Goal: Use online tool/utility: Utilize a website feature to perform a specific function

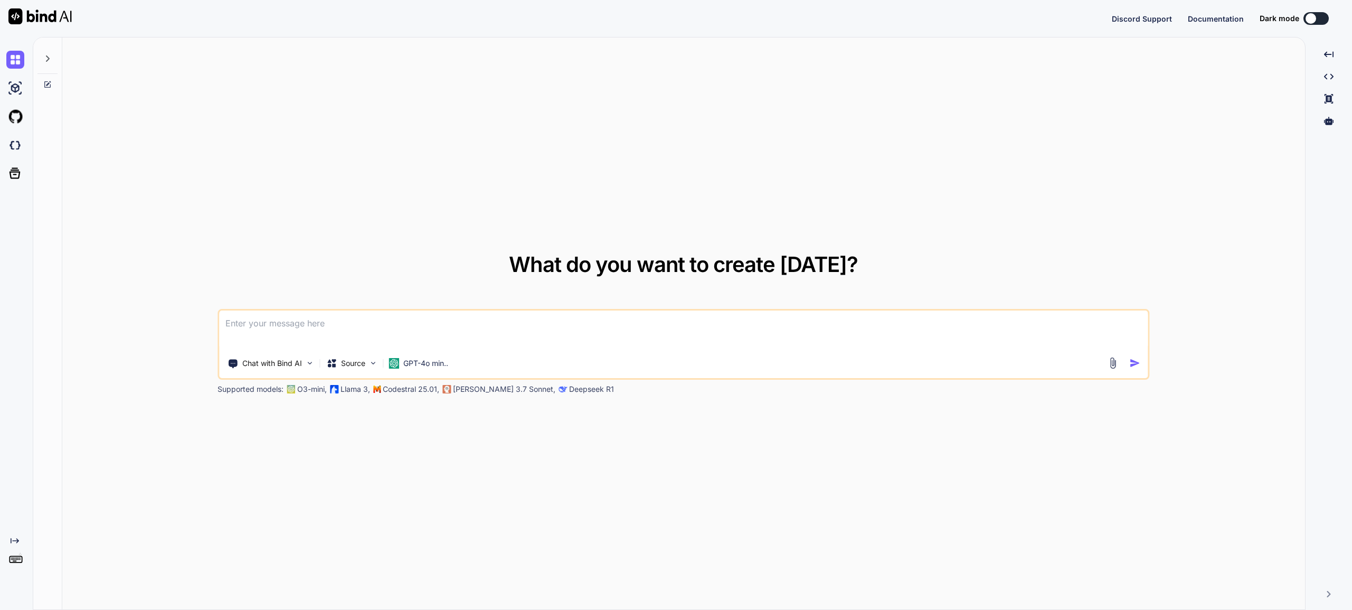
type textarea "x"
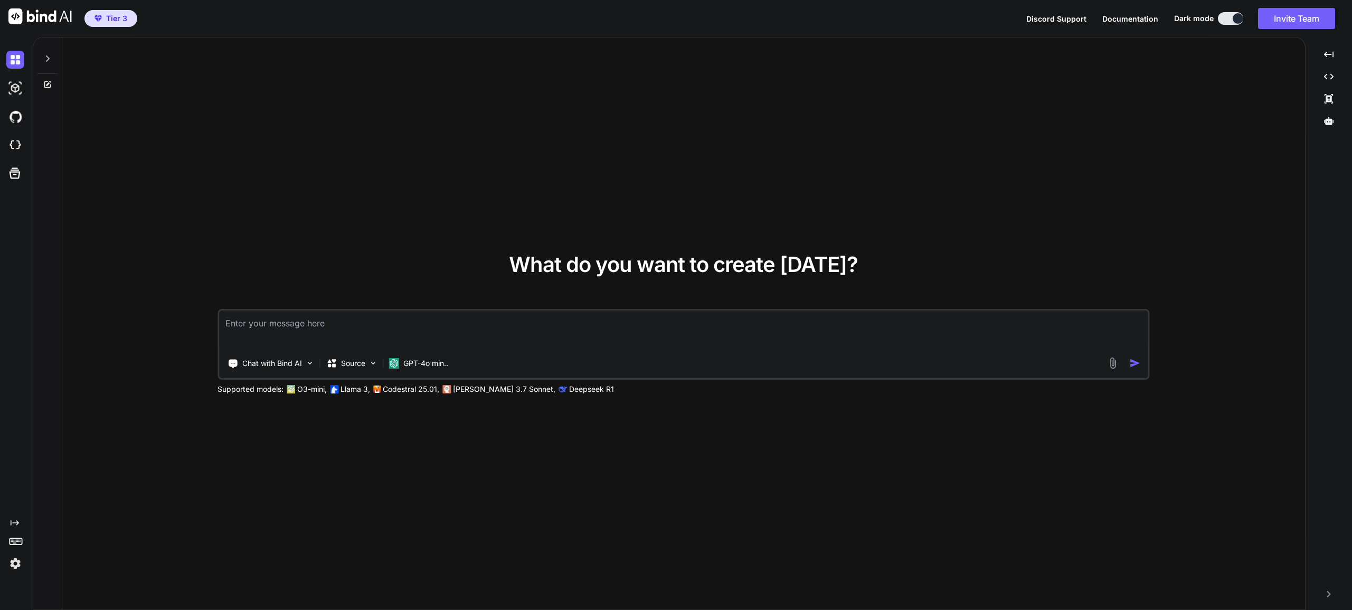
click at [15, 565] on img at bounding box center [15, 563] width 18 height 18
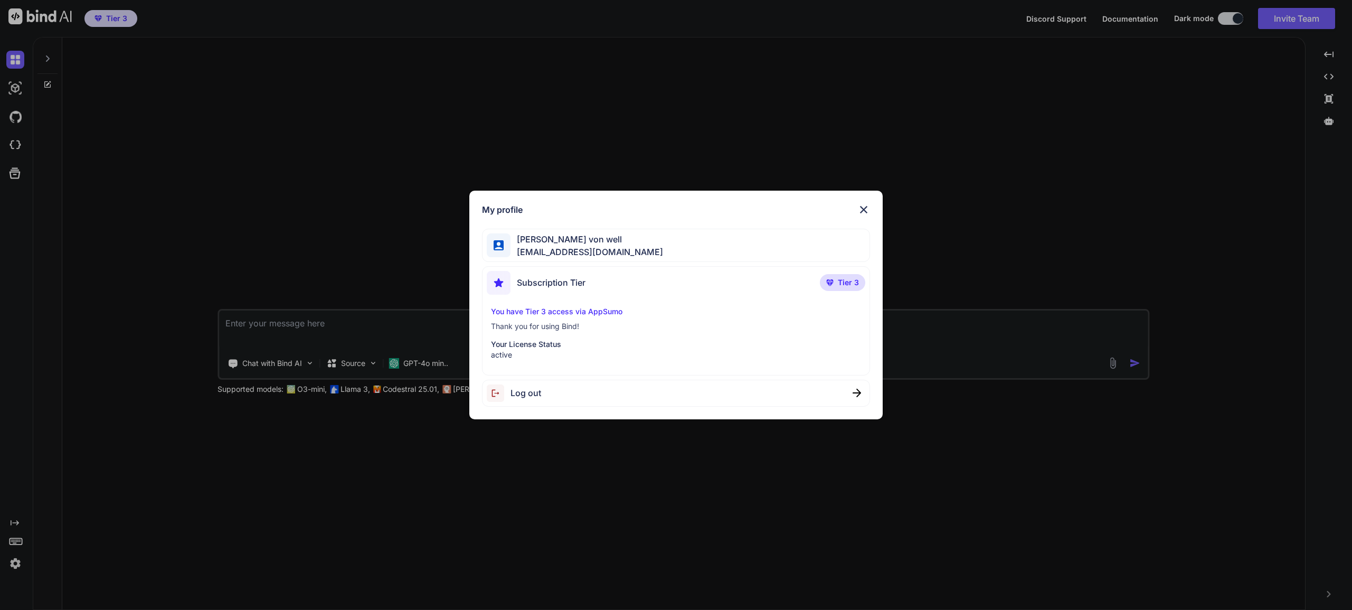
click at [864, 208] on img at bounding box center [863, 209] width 13 height 13
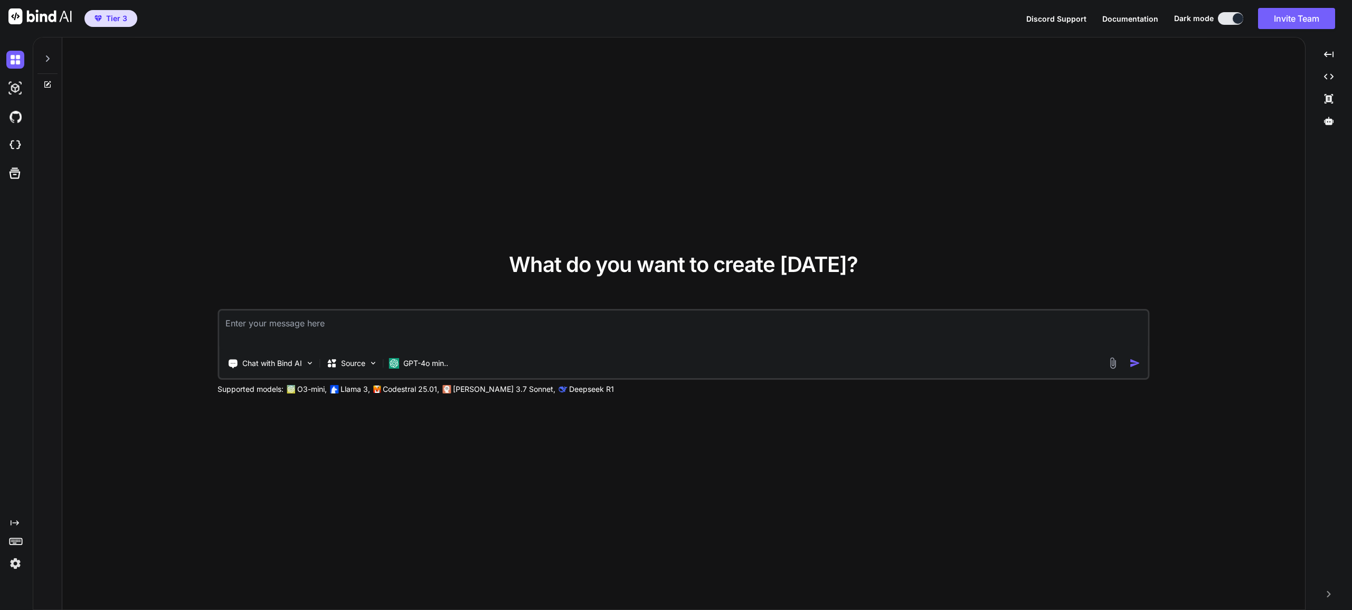
click at [3, 568] on div "Created with Pixso." at bounding box center [14, 545] width 28 height 54
click at [16, 564] on img at bounding box center [15, 563] width 18 height 18
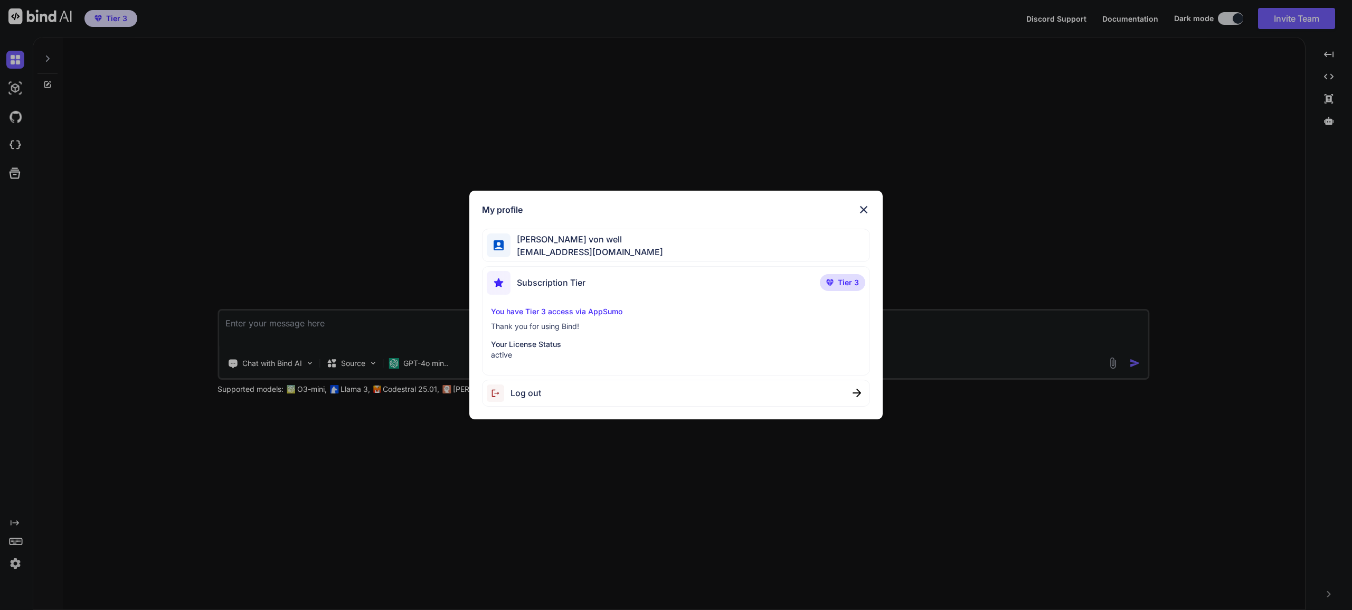
click at [864, 206] on img at bounding box center [863, 209] width 13 height 13
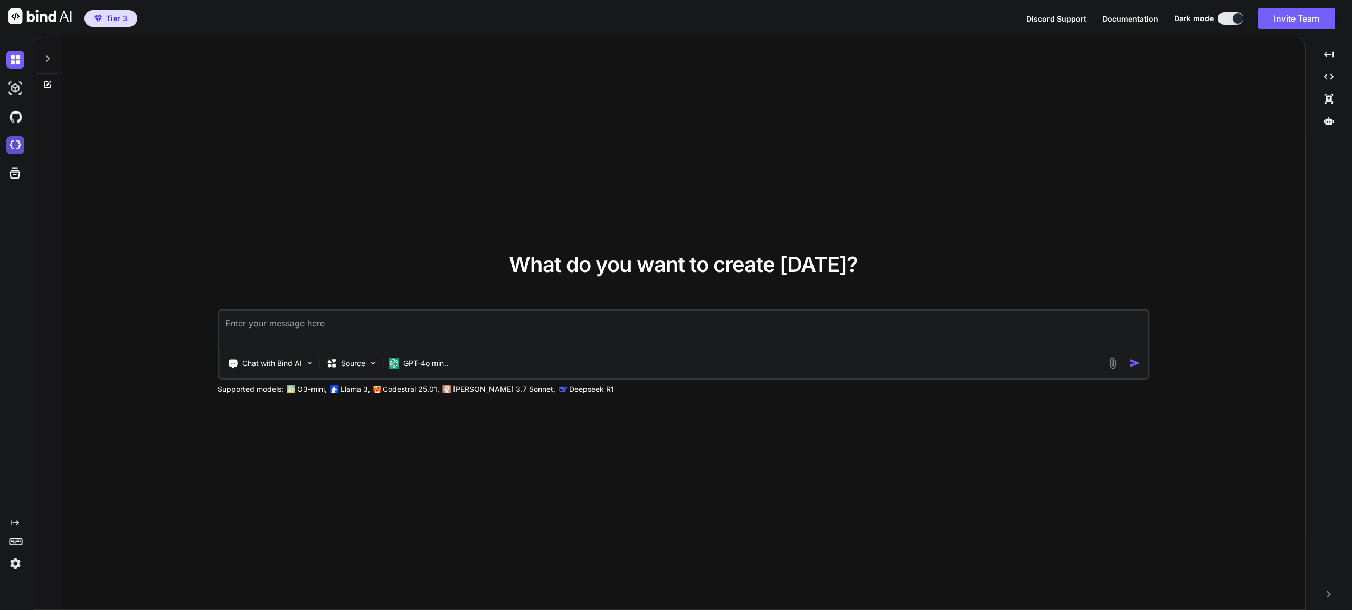
click at [11, 145] on img at bounding box center [15, 145] width 18 height 18
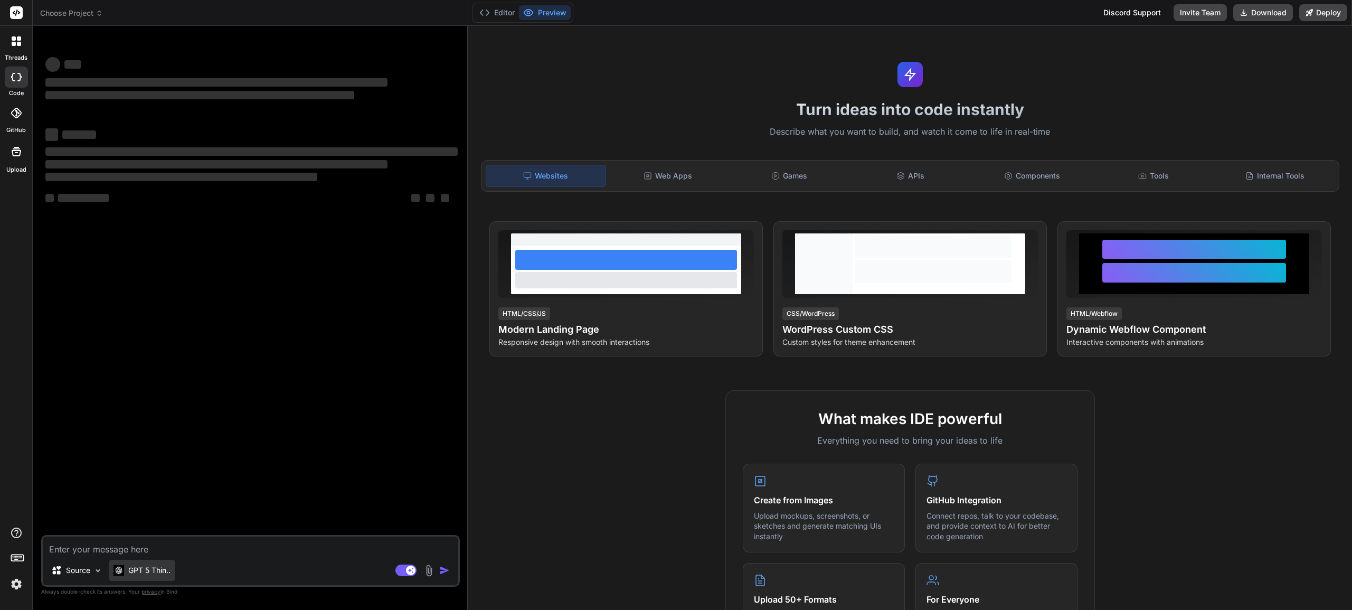
click at [149, 569] on p "GPT 5 Thin.." at bounding box center [149, 570] width 42 height 11
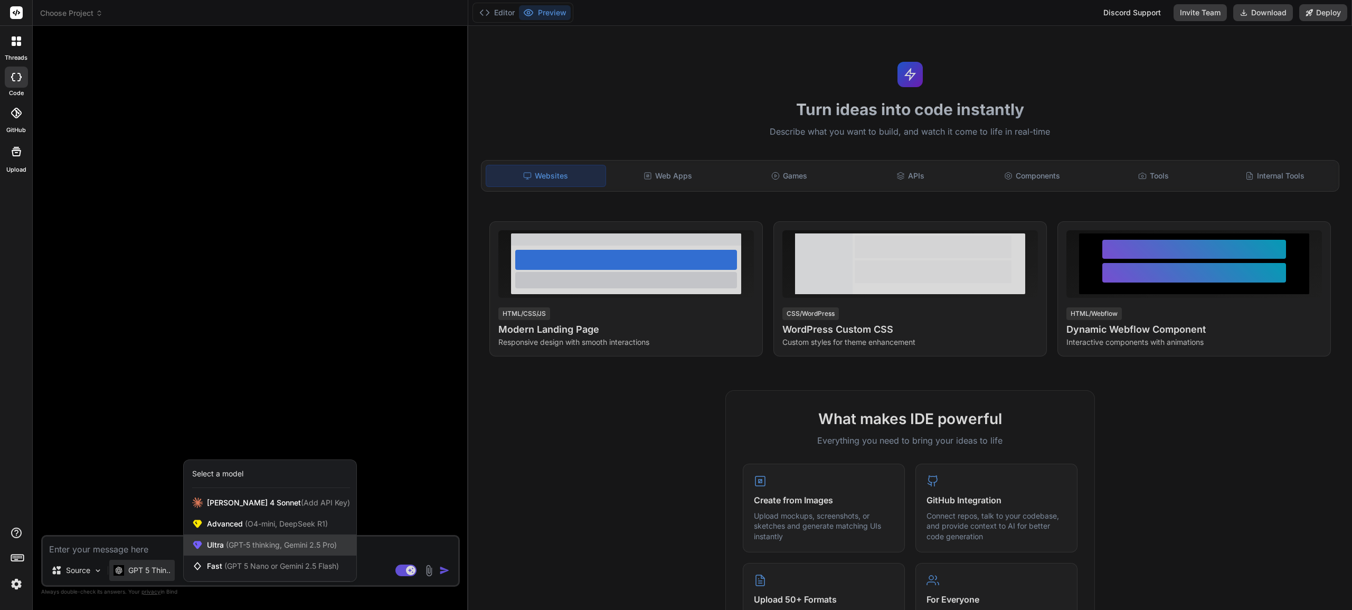
click at [250, 548] on span "(GPT-5 thinking, Gemini 2.5 Pro)" at bounding box center [280, 544] width 113 height 9
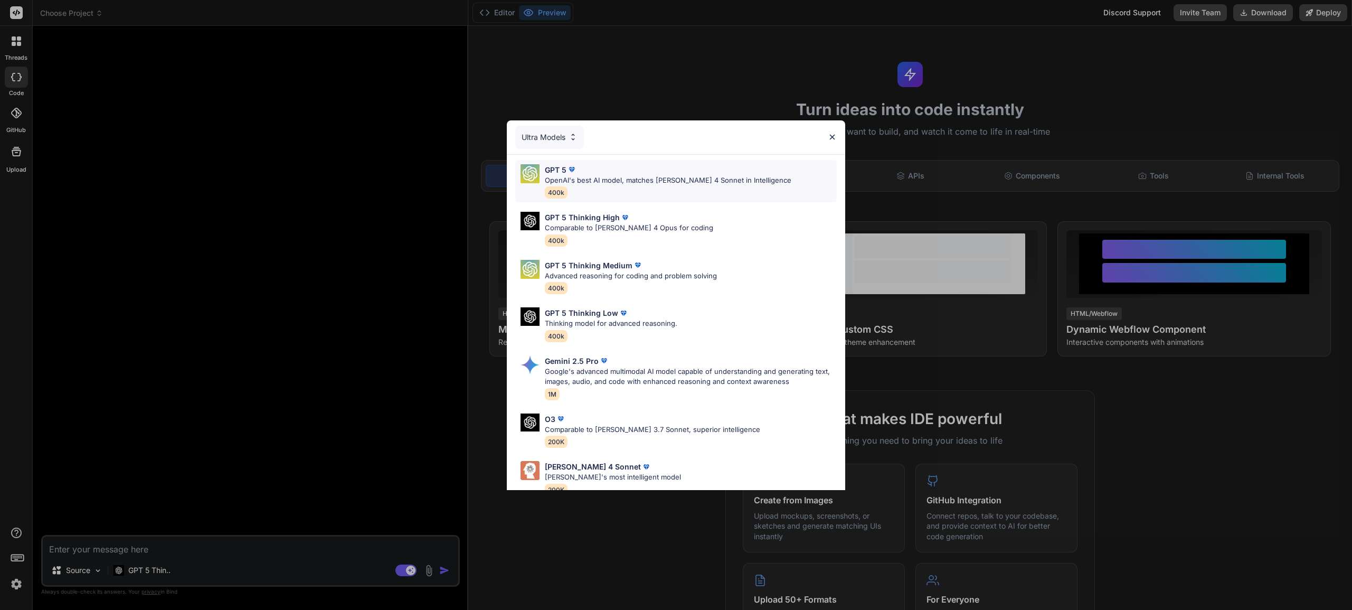
click at [689, 180] on p "OpenAI's best AI model, matches [PERSON_NAME] 4 Sonnet in Intelligence" at bounding box center [668, 180] width 246 height 11
type textarea "x"
